Goal: Task Accomplishment & Management: Manage account settings

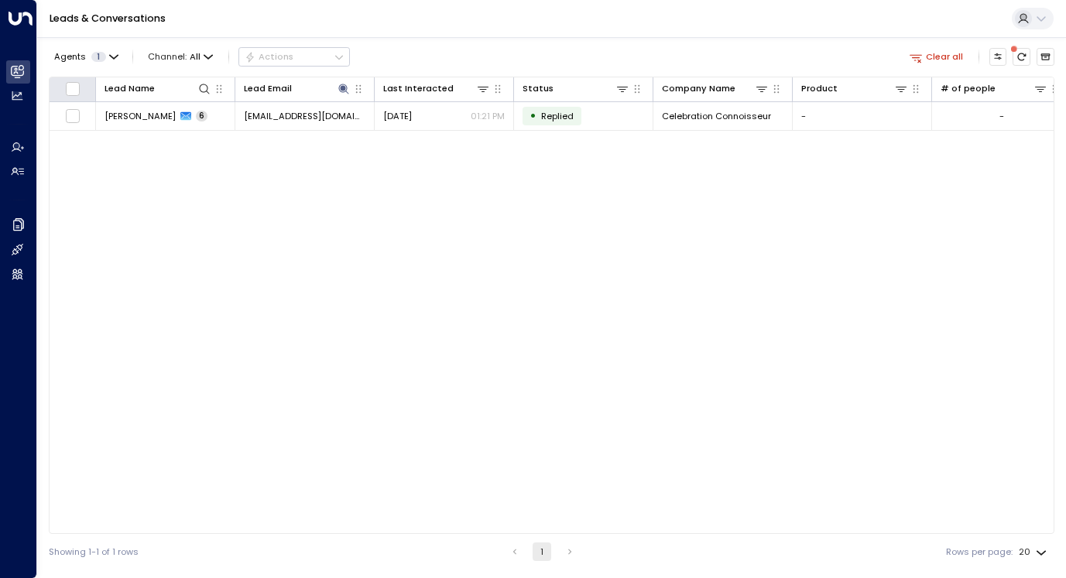
scroll to position [0, 235]
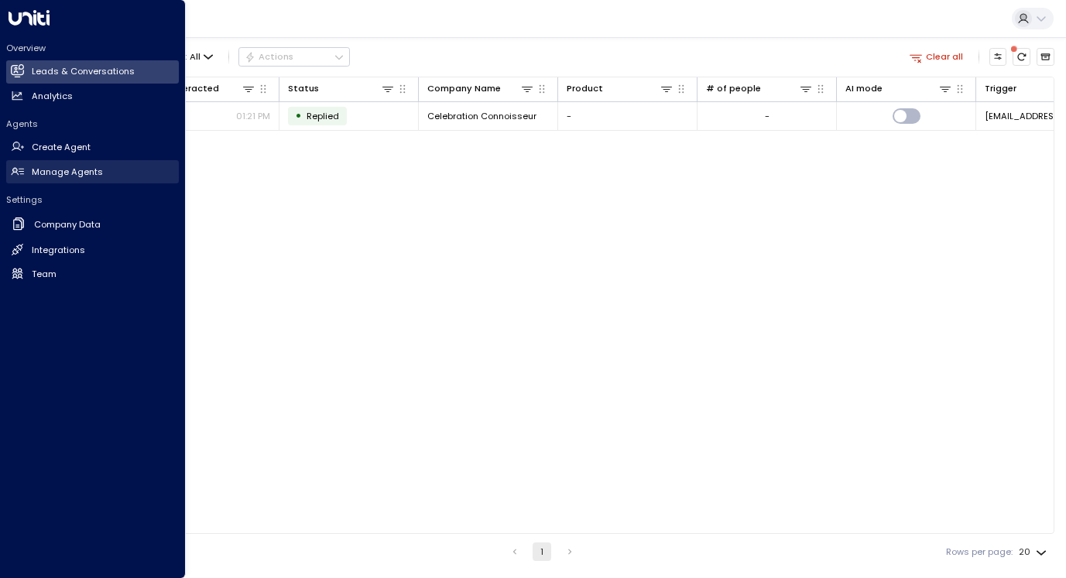
click at [55, 170] on h2 "Manage Agents" at bounding box center [67, 172] width 71 height 13
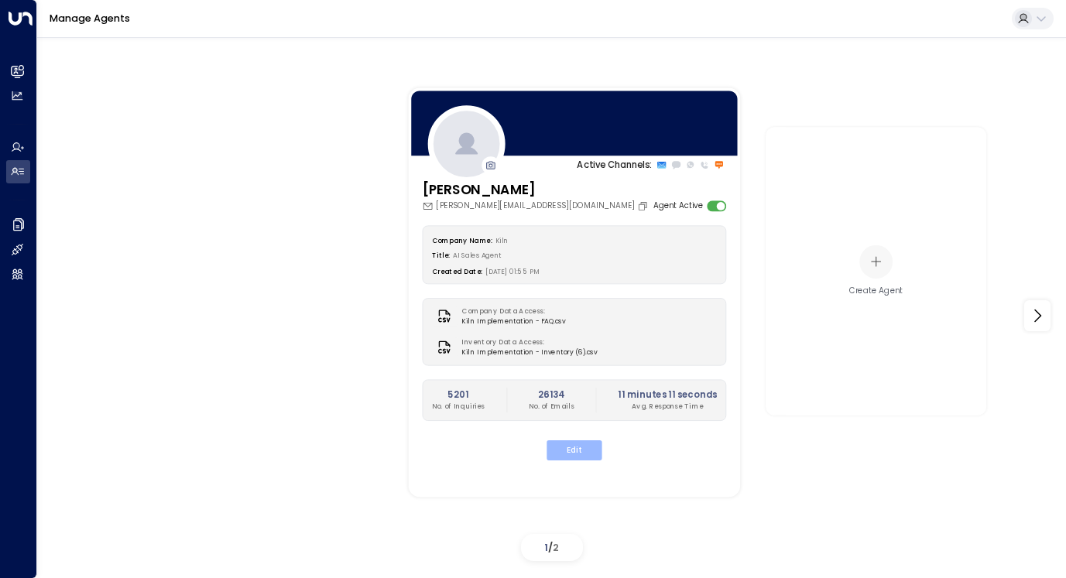
click at [577, 454] on button "Edit" at bounding box center [574, 451] width 55 height 20
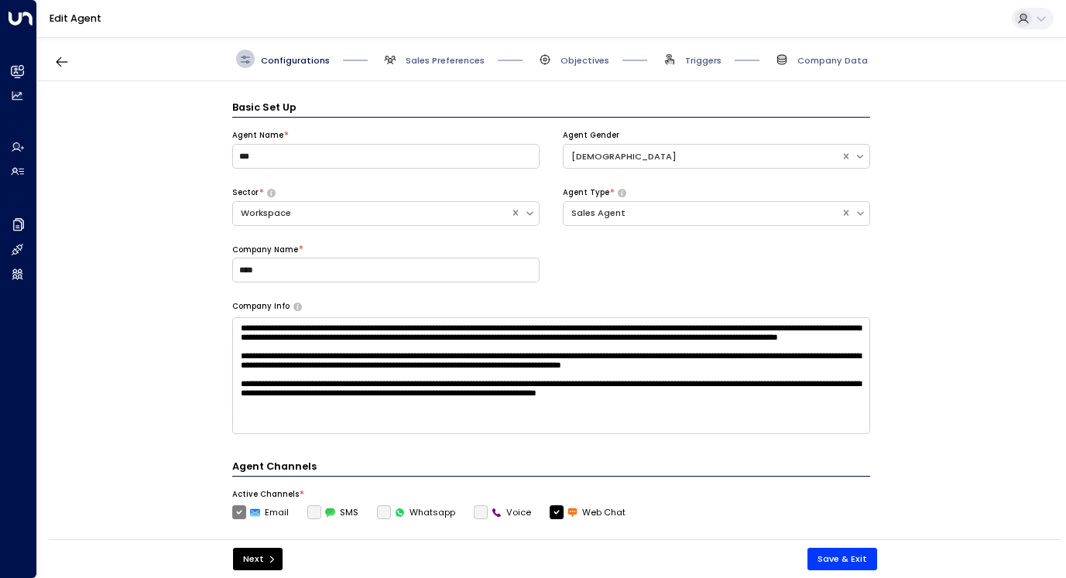
scroll to position [19, 0]
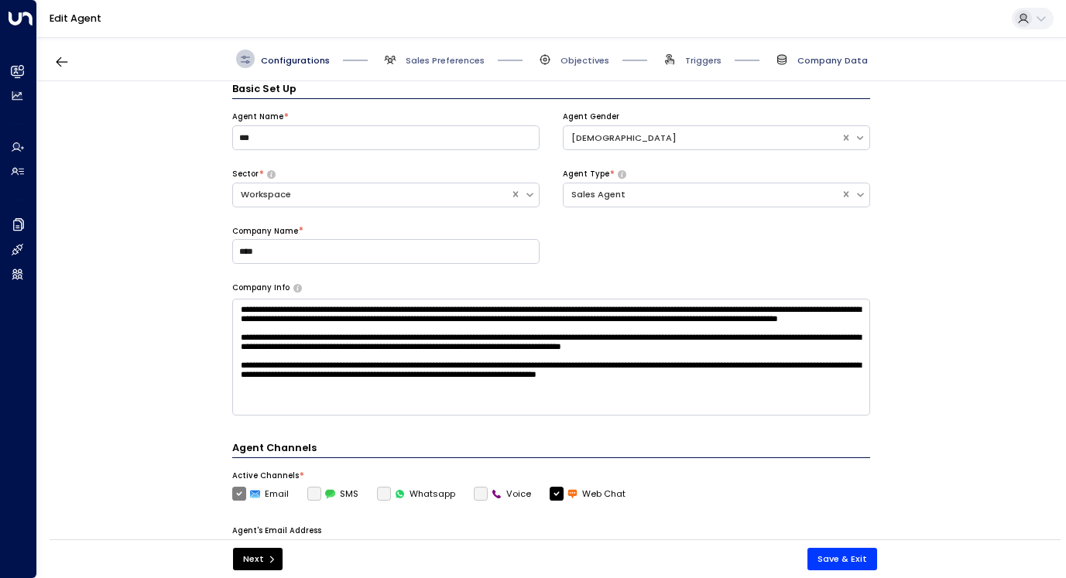
click at [817, 57] on span "Company Data" at bounding box center [832, 60] width 70 height 12
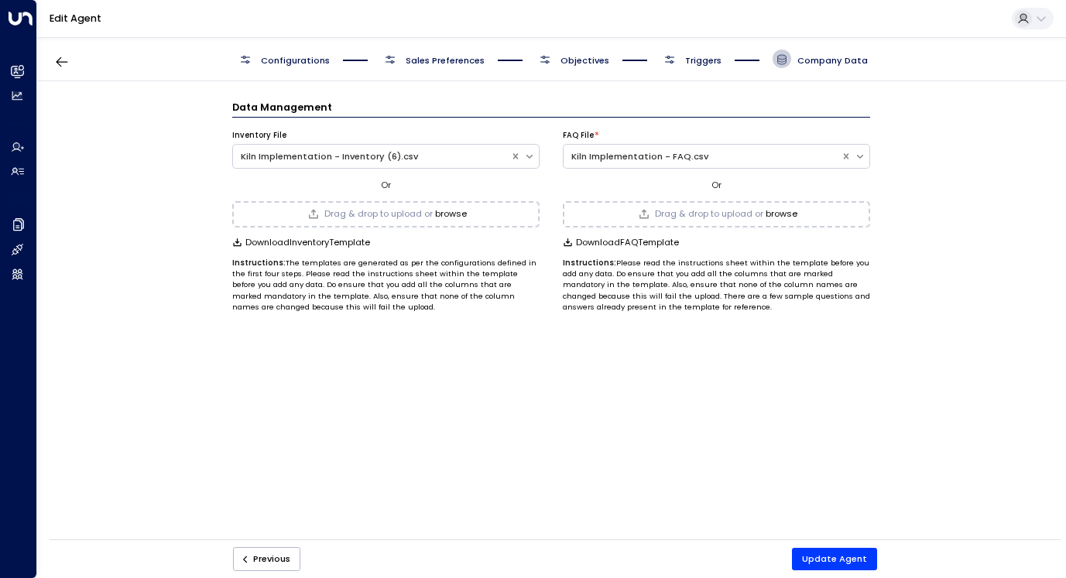
click at [462, 213] on button "browse" at bounding box center [451, 214] width 32 height 10
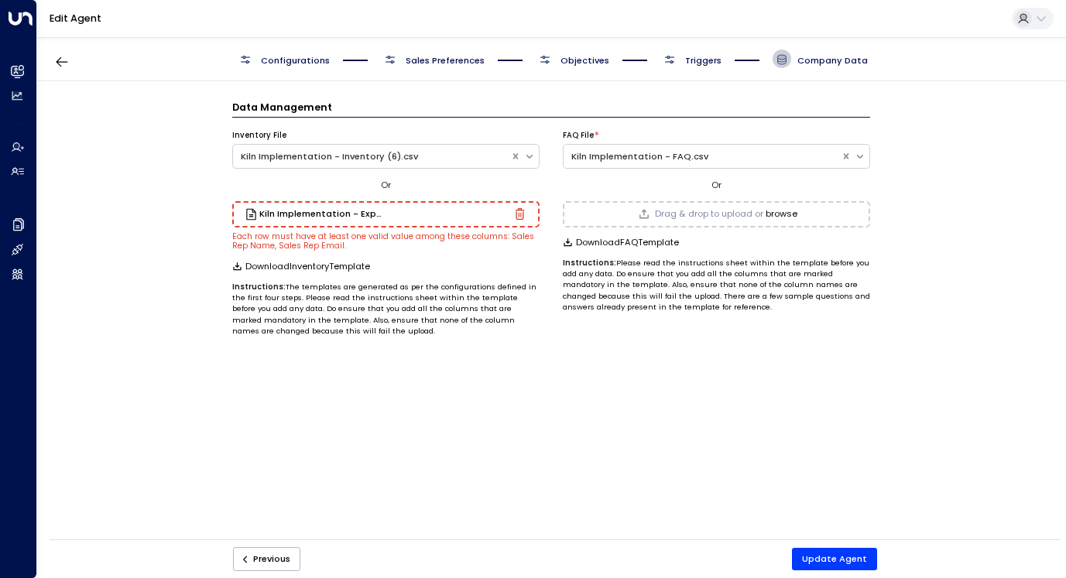
click at [521, 211] on icon "button" at bounding box center [520, 214] width 12 height 12
